Goal: Navigation & Orientation: Find specific page/section

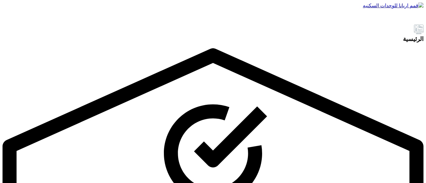
drag, startPoint x: 0, startPoint y: 0, endPoint x: 392, endPoint y: 34, distance: 393.8
click at [391, 9] on img at bounding box center [393, 6] width 61 height 6
click at [398, 9] on img at bounding box center [393, 6] width 61 height 6
click at [389, 9] on img at bounding box center [393, 6] width 61 height 6
